Goal: Transaction & Acquisition: Purchase product/service

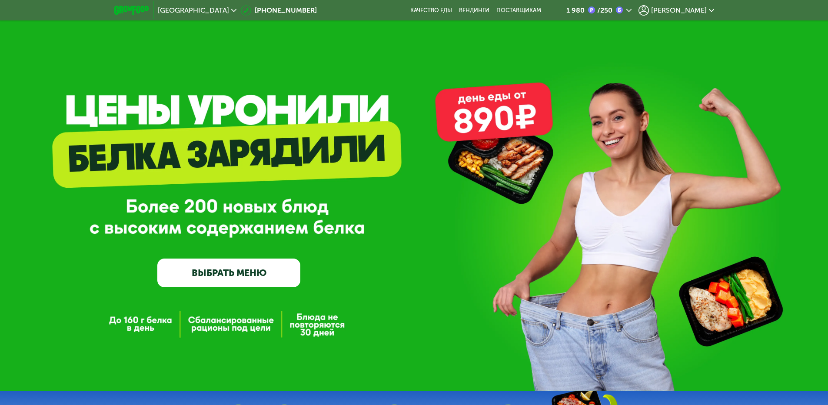
click at [246, 264] on link "ВЫБРАТЬ МЕНЮ" at bounding box center [228, 273] width 143 height 29
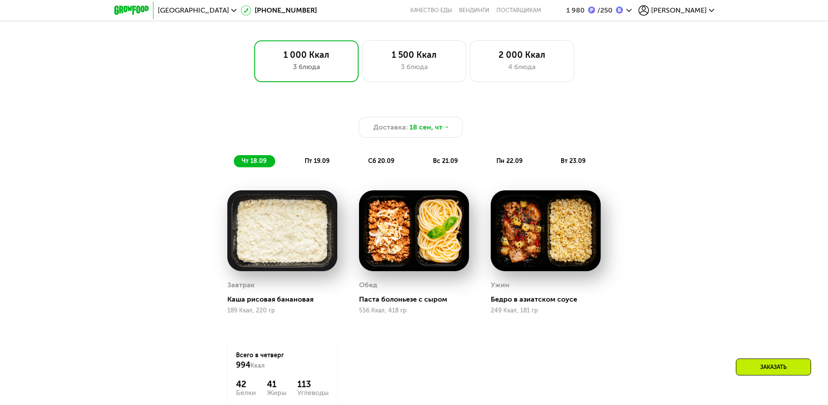
scroll to position [632, 0]
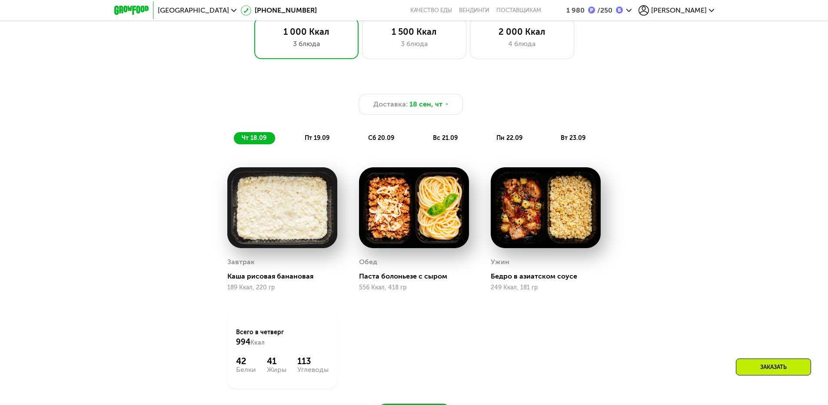
click at [585, 336] on div "Завтрак Каша рисовая банановая 189 Ккал, 220 гр Обед Паста болоньезе с сыром 55…" at bounding box center [415, 278] width 396 height 243
click at [319, 140] on span "пт 19.09" at bounding box center [317, 137] width 25 height 7
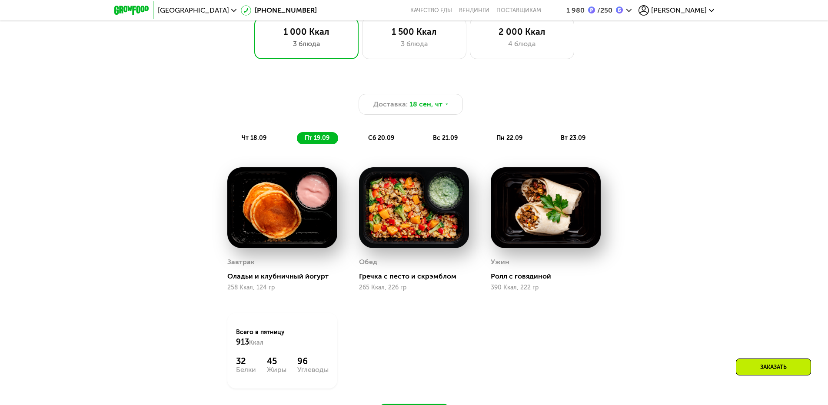
click at [390, 142] on span "сб 20.09" at bounding box center [381, 137] width 26 height 7
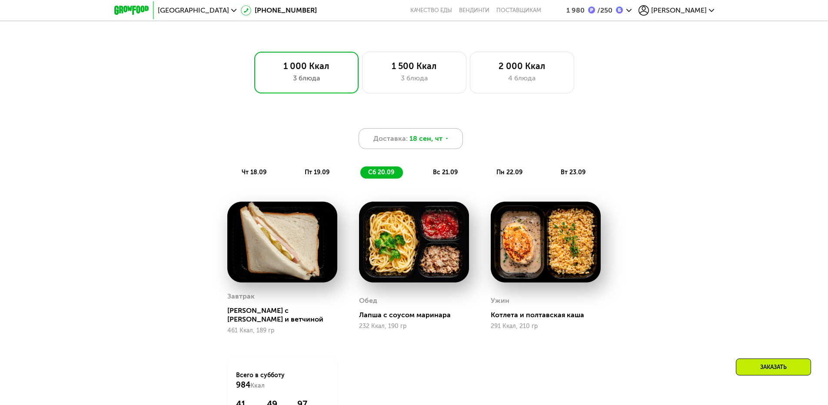
scroll to position [589, 0]
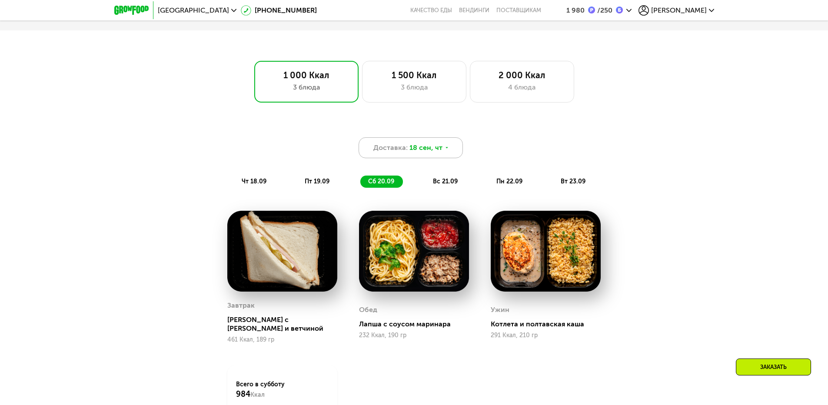
click at [426, 150] on span "18 сен, чт" at bounding box center [426, 148] width 33 height 10
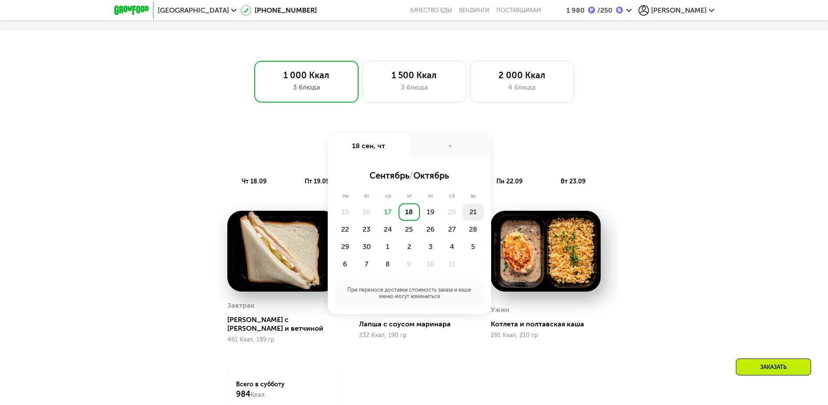
click at [474, 216] on div "21" at bounding box center [473, 211] width 21 height 17
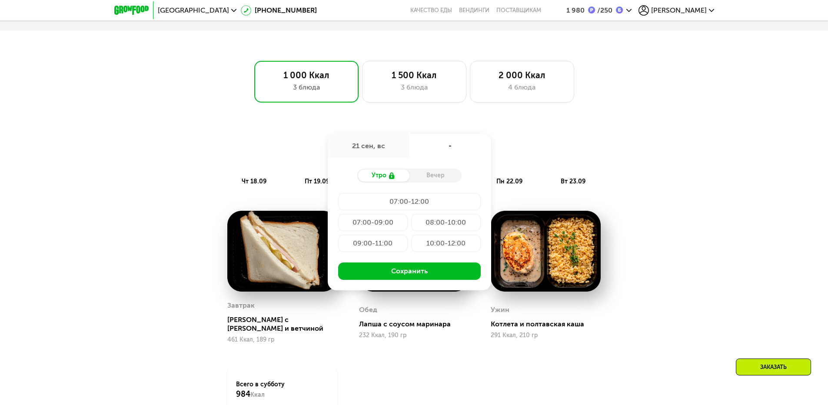
click at [433, 181] on div "Вечер" at bounding box center [436, 176] width 52 height 12
click at [433, 176] on div "Вечер" at bounding box center [436, 176] width 52 height 12
click at [403, 180] on div "Утро" at bounding box center [383, 176] width 52 height 12
click at [643, 177] on div "Доставка: [DATE] сен, вс 07:00-12:00 Утро Вечер 07:00-12:00 07:00-09:00 08:00-1…" at bounding box center [414, 162] width 515 height 50
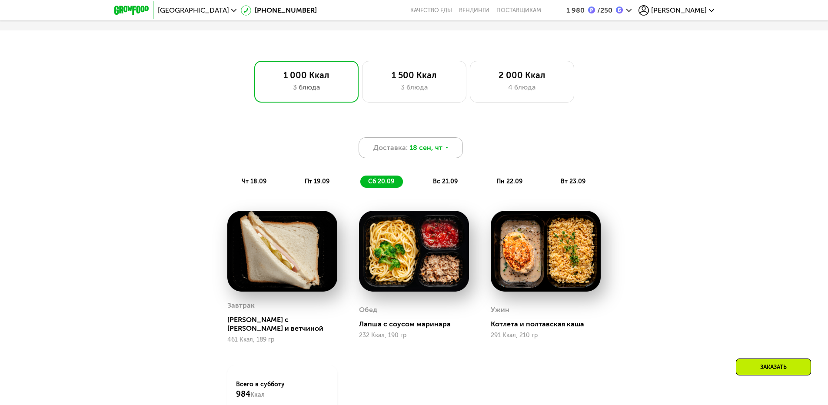
click at [447, 156] on div "Доставка: 18 сен, чт" at bounding box center [411, 147] width 104 height 21
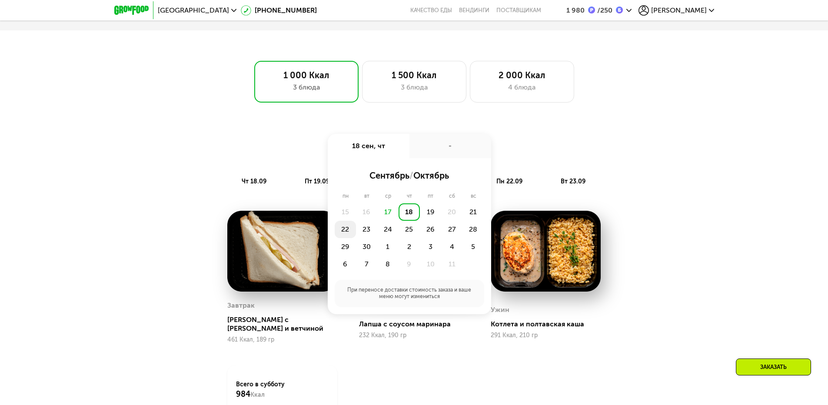
click at [349, 230] on div "22" at bounding box center [345, 229] width 21 height 17
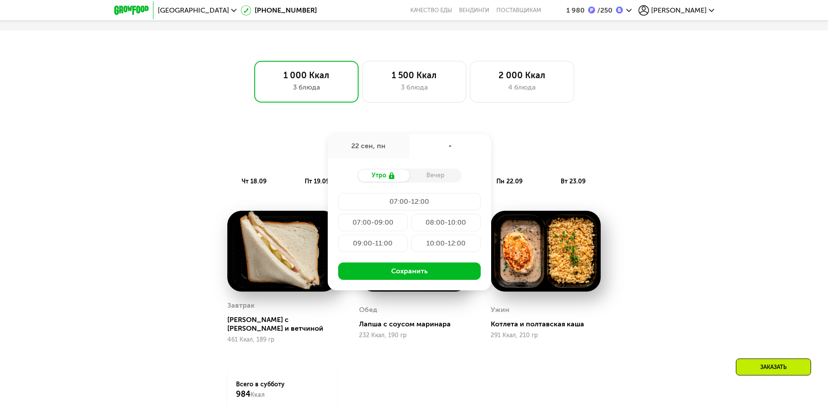
click at [393, 243] on div "09:00-11:00" at bounding box center [373, 243] width 70 height 17
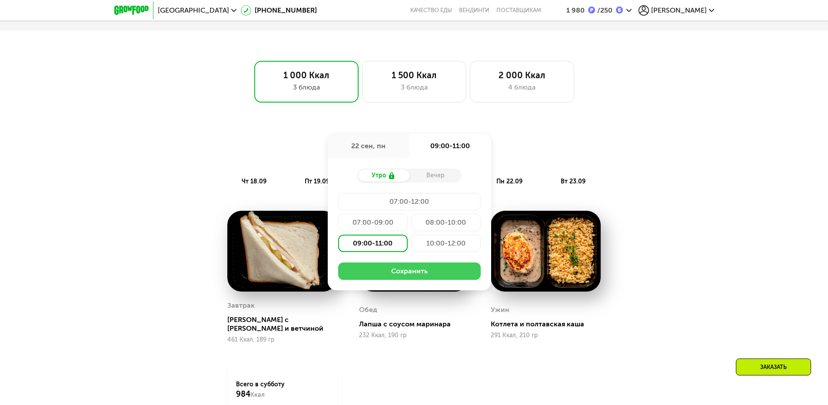
click at [404, 274] on button "Сохранить" at bounding box center [409, 271] width 143 height 17
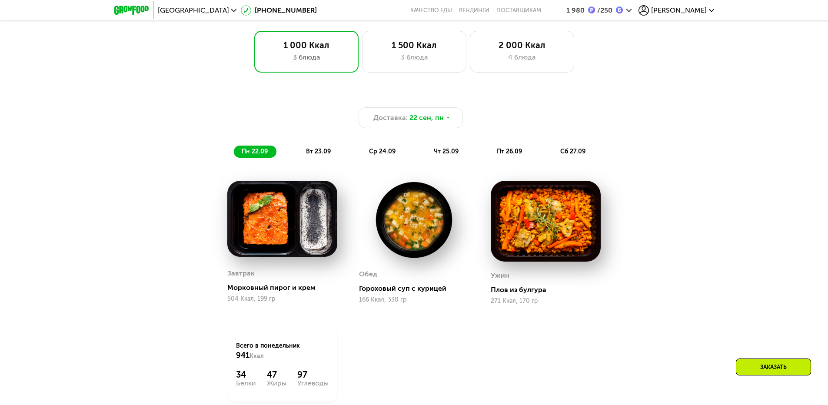
scroll to position [632, 0]
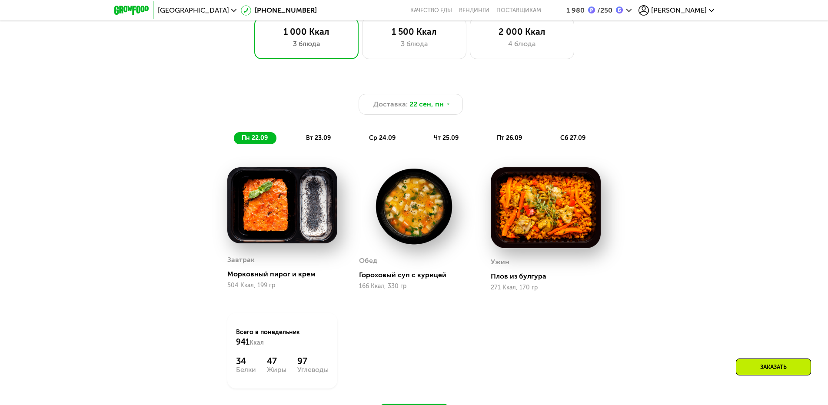
click at [323, 140] on span "вт 23.09" at bounding box center [318, 137] width 25 height 7
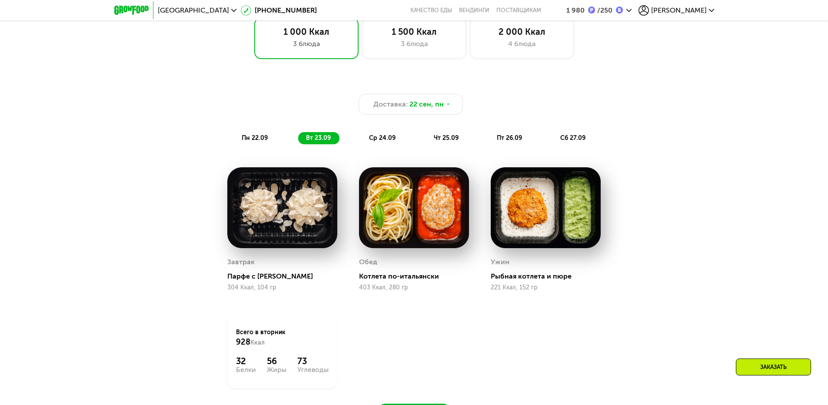
click at [378, 139] on span "ср 24.09" at bounding box center [382, 137] width 27 height 7
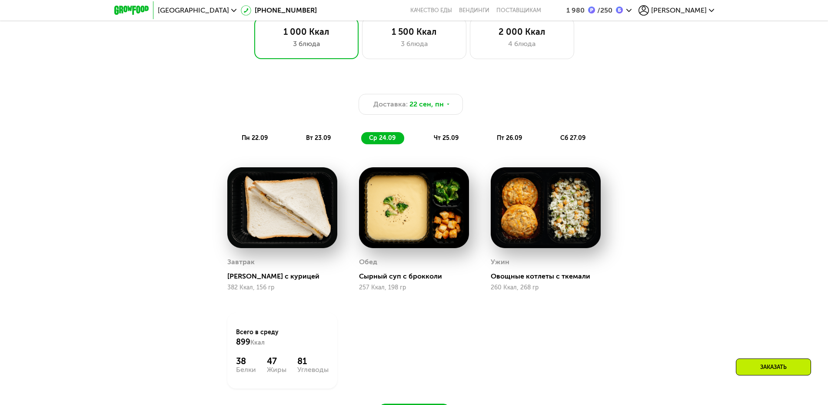
click at [436, 140] on span "чт 25.09" at bounding box center [446, 137] width 25 height 7
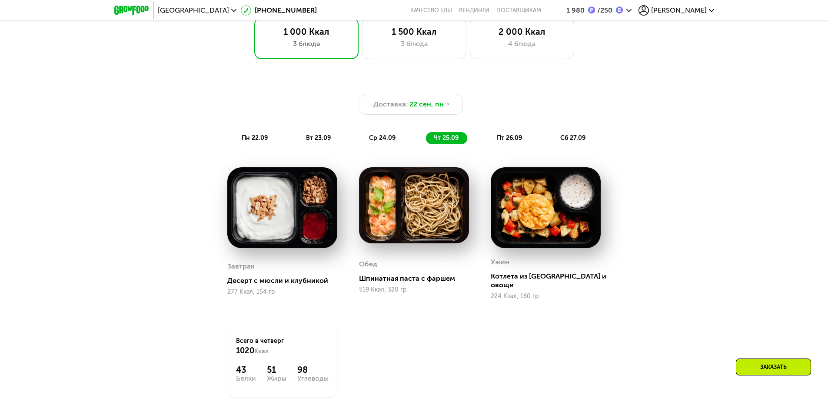
click at [502, 138] on span "пт 26.09" at bounding box center [509, 137] width 25 height 7
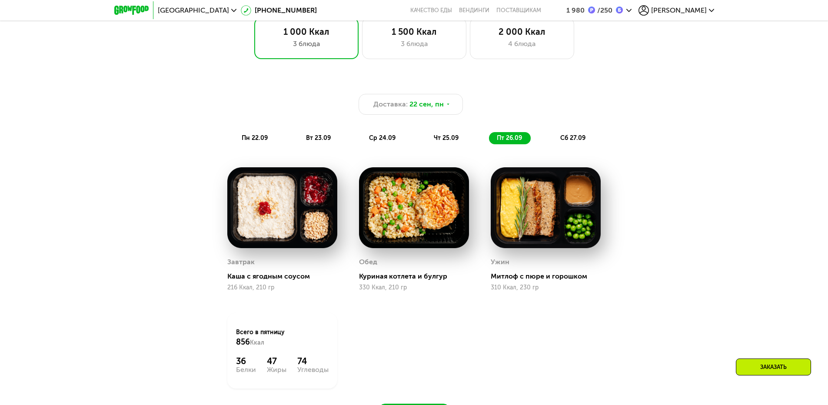
click at [564, 141] on span "сб 27.09" at bounding box center [572, 137] width 25 height 7
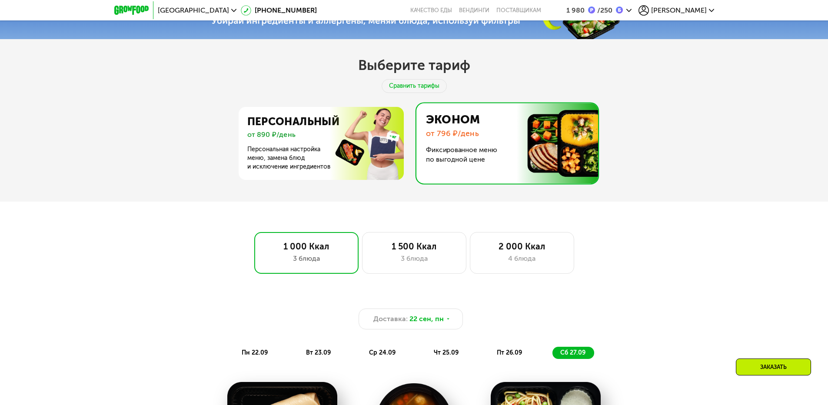
scroll to position [415, 0]
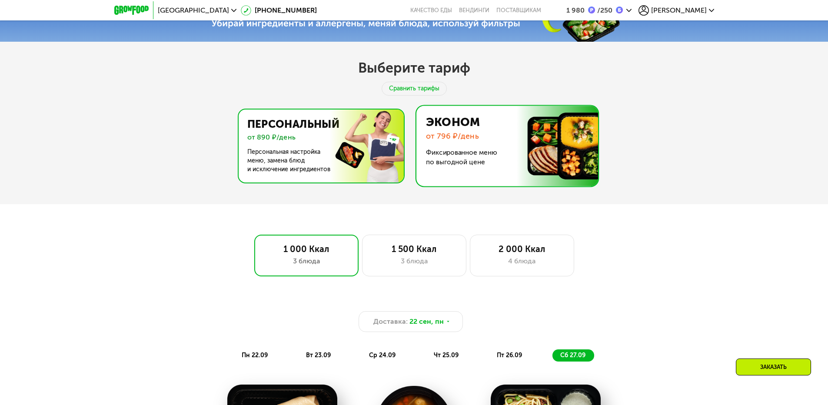
click at [359, 150] on img at bounding box center [318, 146] width 169 height 73
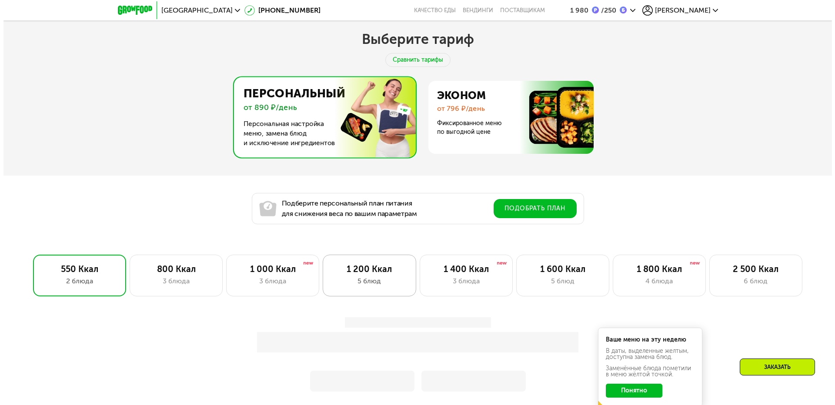
scroll to position [458, 0]
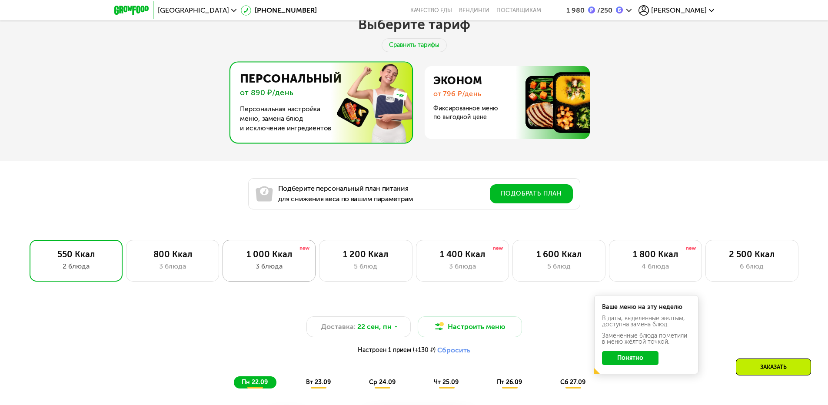
click at [266, 265] on div "3 блюда" at bounding box center [269, 266] width 75 height 10
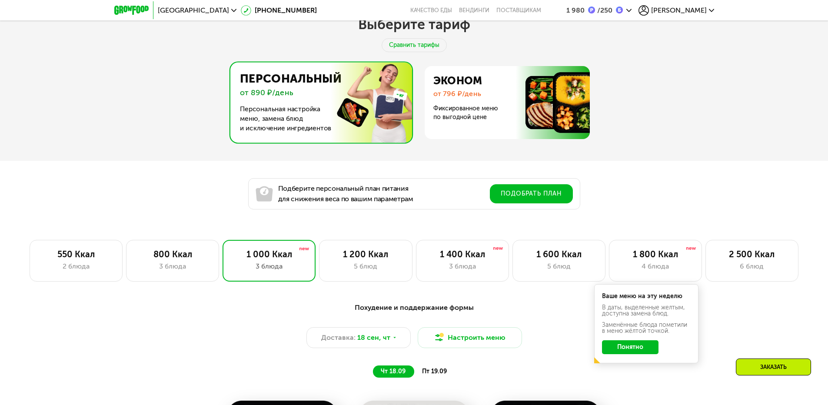
click at [639, 349] on button "Понятно" at bounding box center [630, 347] width 57 height 14
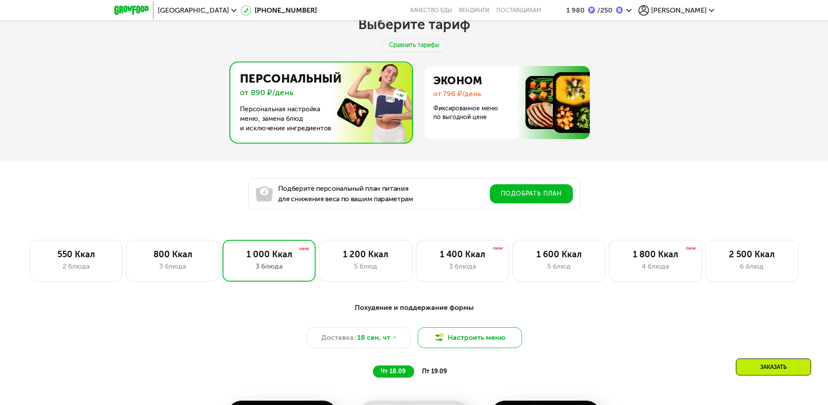
click at [449, 344] on button "Настроить меню" at bounding box center [470, 337] width 104 height 21
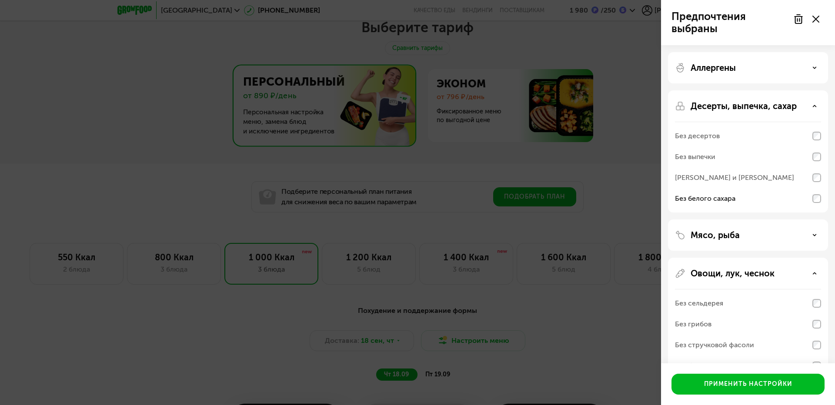
click at [730, 62] on div "Аллергены" at bounding box center [748, 67] width 160 height 31
click at [730, 67] on p "Аллергены" at bounding box center [712, 68] width 45 height 10
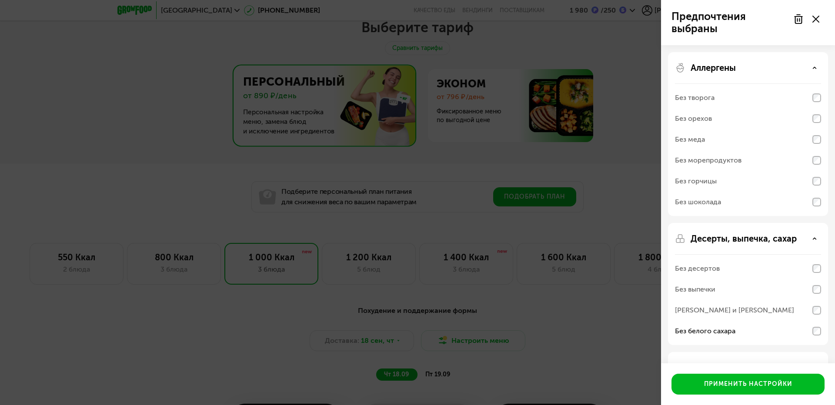
click at [730, 67] on p "Аллергены" at bounding box center [712, 68] width 45 height 10
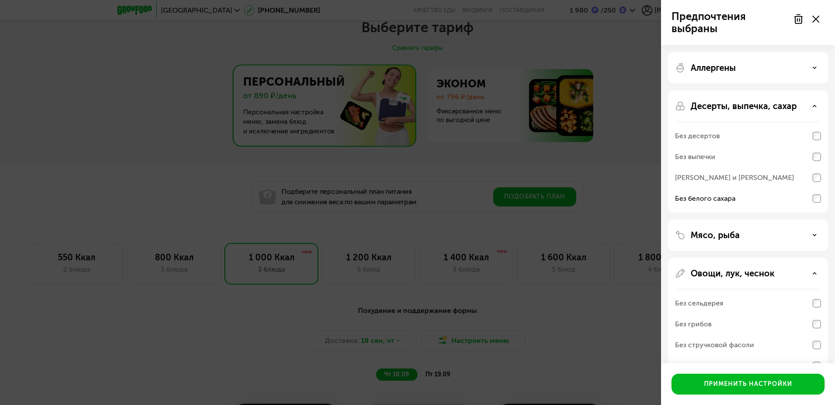
click at [733, 235] on p "Мясо, рыба" at bounding box center [714, 235] width 49 height 10
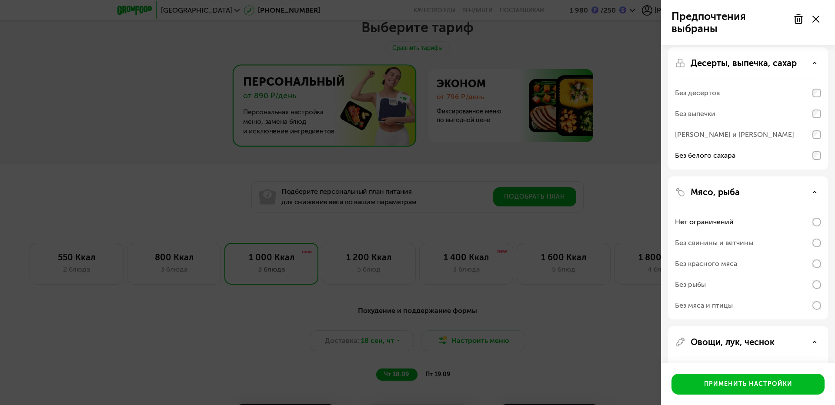
scroll to position [43, 0]
click at [784, 219] on div "Нет ограничений" at bounding box center [748, 221] width 146 height 21
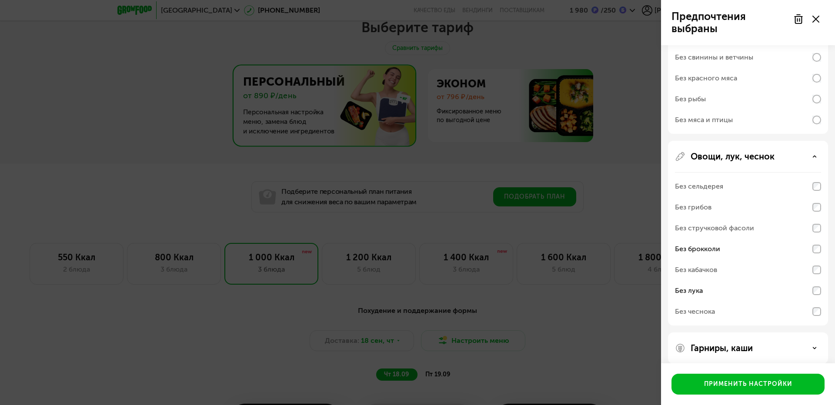
scroll to position [238, 0]
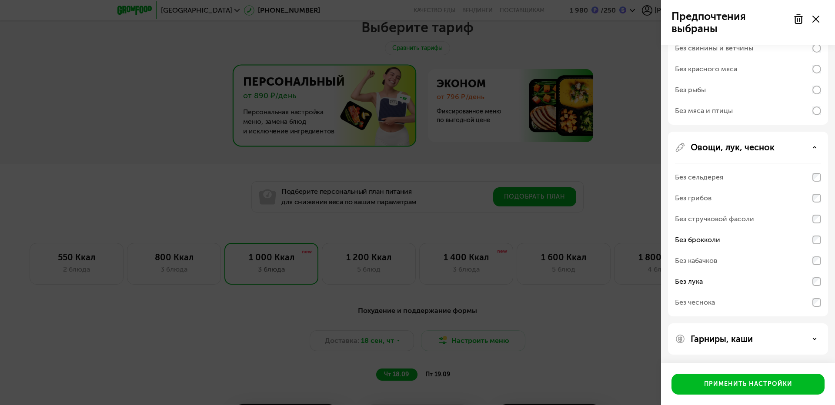
click at [745, 335] on p "Гарниры, каши" at bounding box center [721, 339] width 62 height 10
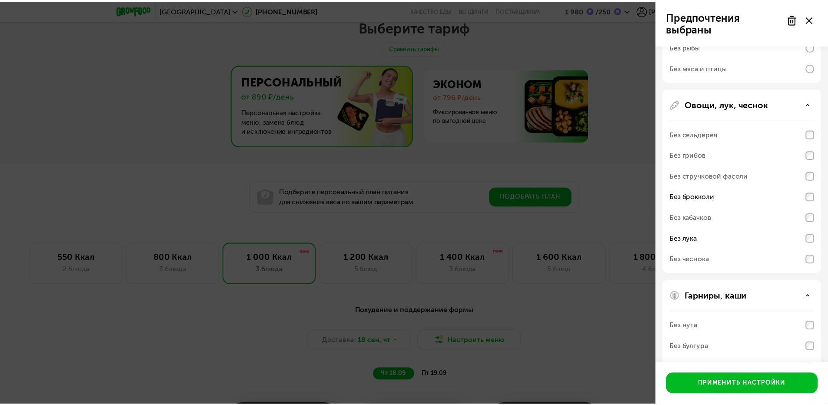
scroll to position [350, 0]
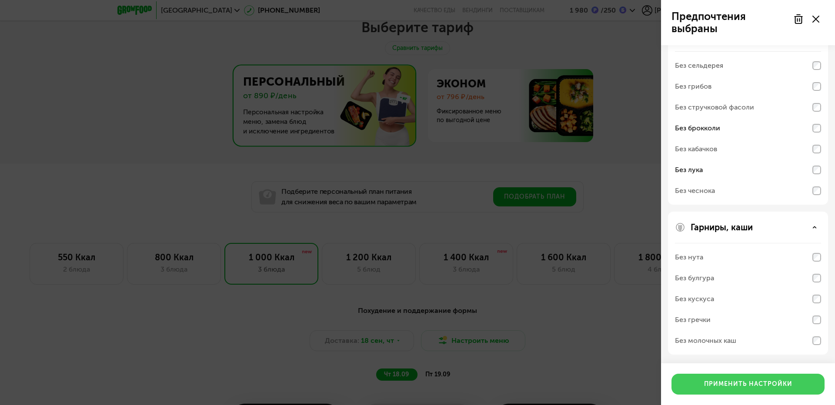
click at [730, 376] on button "Применить настройки" at bounding box center [747, 384] width 153 height 21
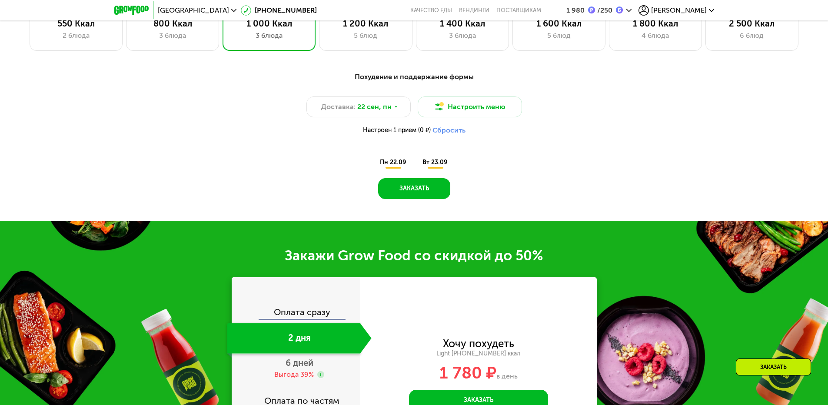
scroll to position [806, 0]
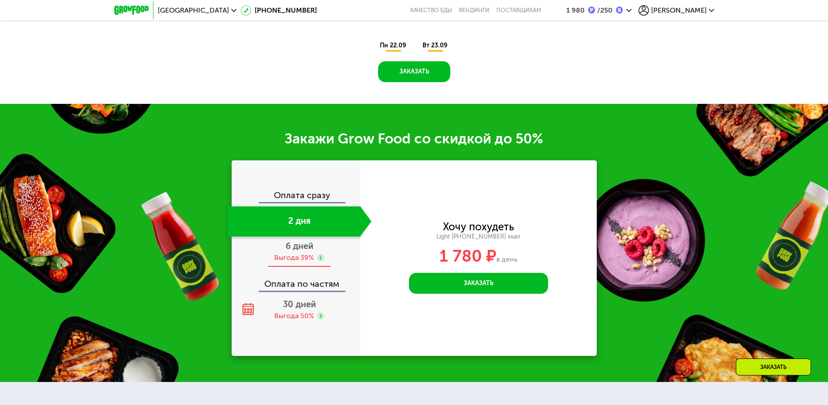
click at [335, 259] on div "6 дней Выгода 39%" at bounding box center [299, 252] width 144 height 30
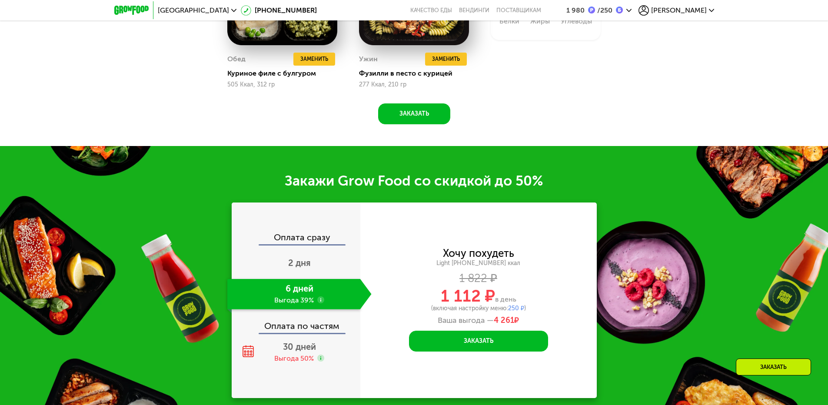
scroll to position [1110, 0]
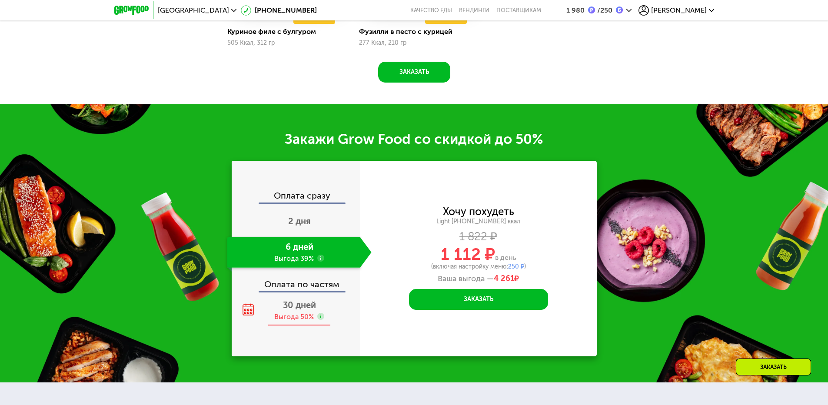
click at [329, 310] on div "30 дней Выгода 50%" at bounding box center [299, 311] width 144 height 30
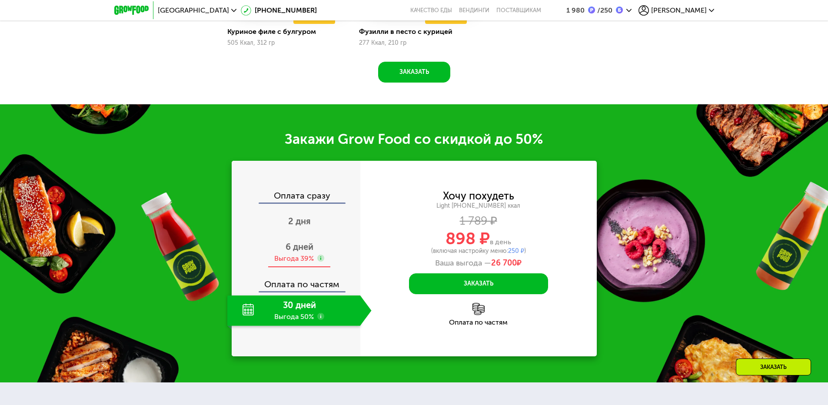
click at [333, 258] on div "6 дней Выгода 39%" at bounding box center [299, 252] width 144 height 30
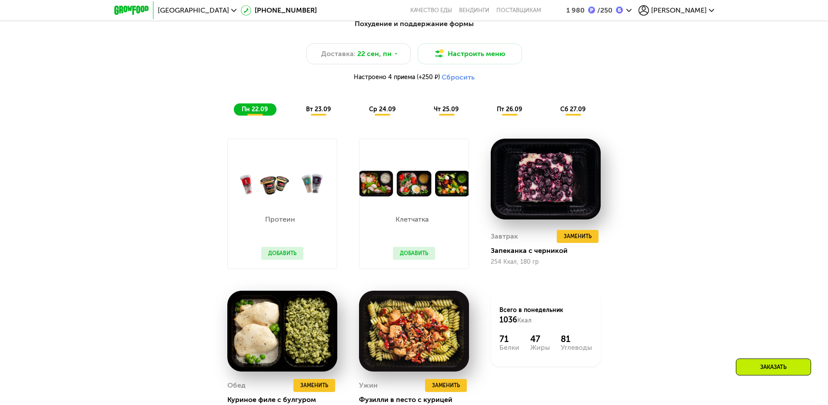
scroll to position [763, 0]
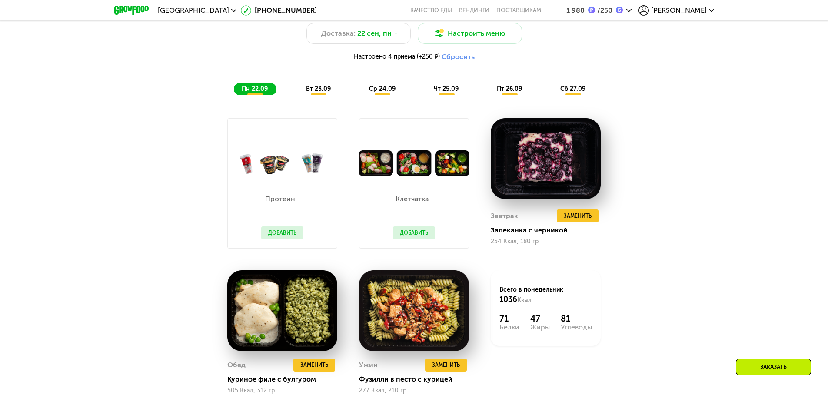
click at [313, 91] on span "вт 23.09" at bounding box center [318, 88] width 25 height 7
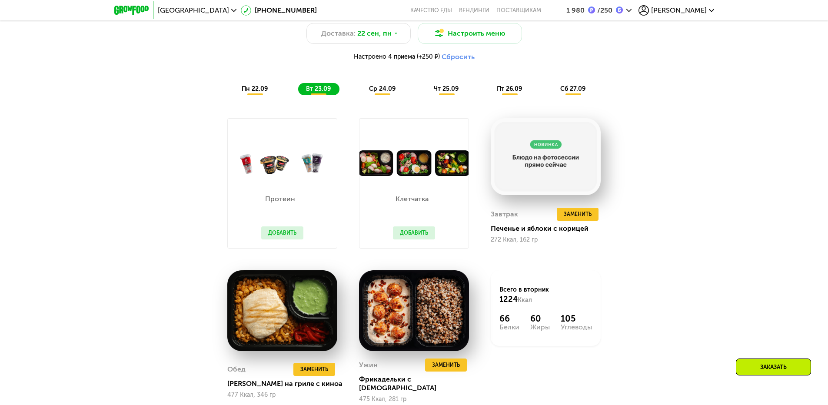
click at [694, 172] on div "Похудение и поддержание формы Доставка: [DATE] Настроить меню Настроено 4 прием…" at bounding box center [414, 223] width 828 height 475
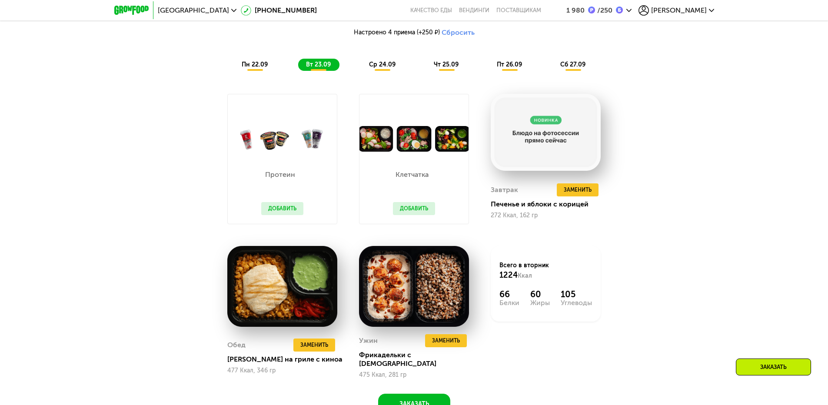
scroll to position [806, 0]
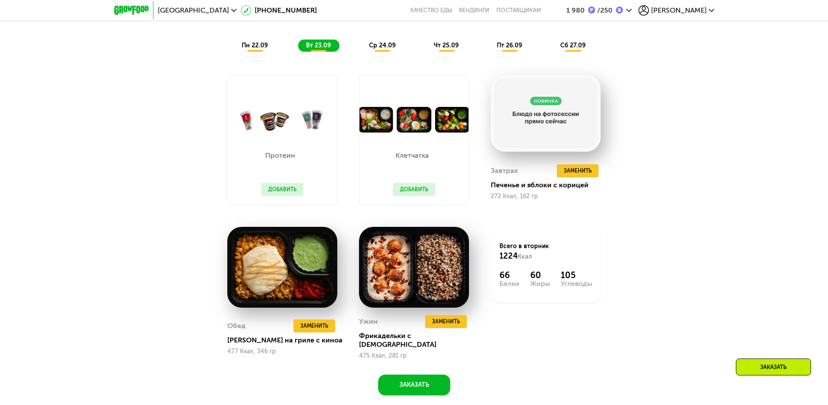
click at [394, 52] on div "ср 24.09" at bounding box center [382, 46] width 43 height 12
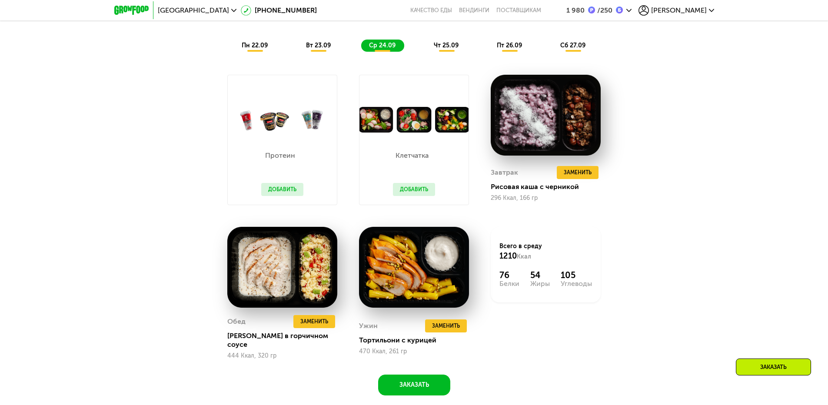
click at [454, 46] on span "чт 25.09" at bounding box center [446, 45] width 25 height 7
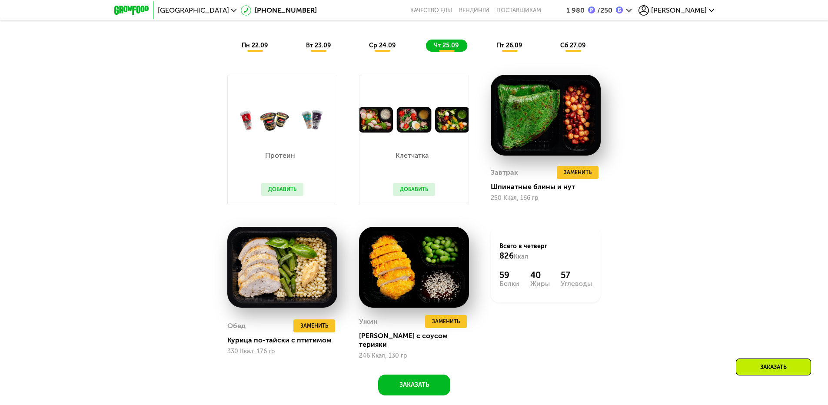
click at [519, 45] on span "пт 26.09" at bounding box center [509, 45] width 25 height 7
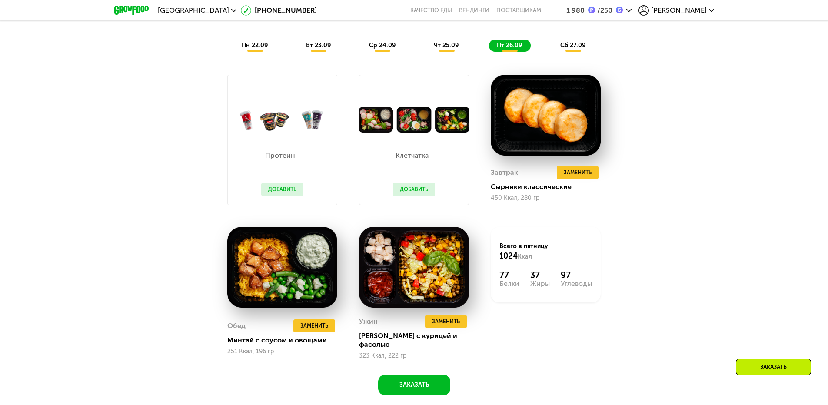
click at [570, 52] on div "сб 27.09" at bounding box center [574, 46] width 42 height 12
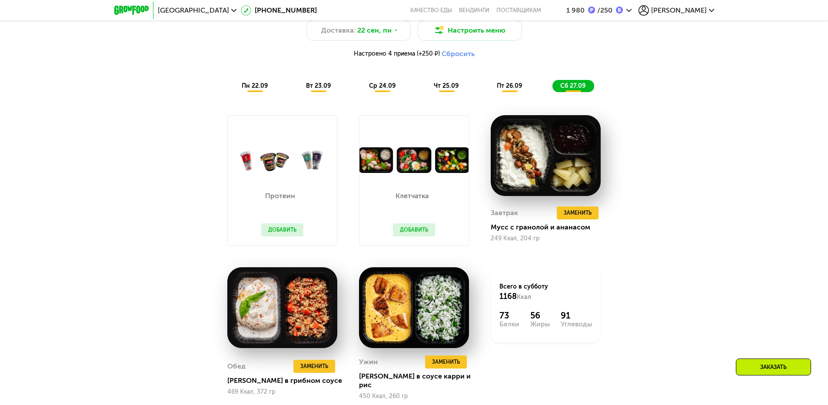
scroll to position [850, 0]
